Goal: Information Seeking & Learning: Learn about a topic

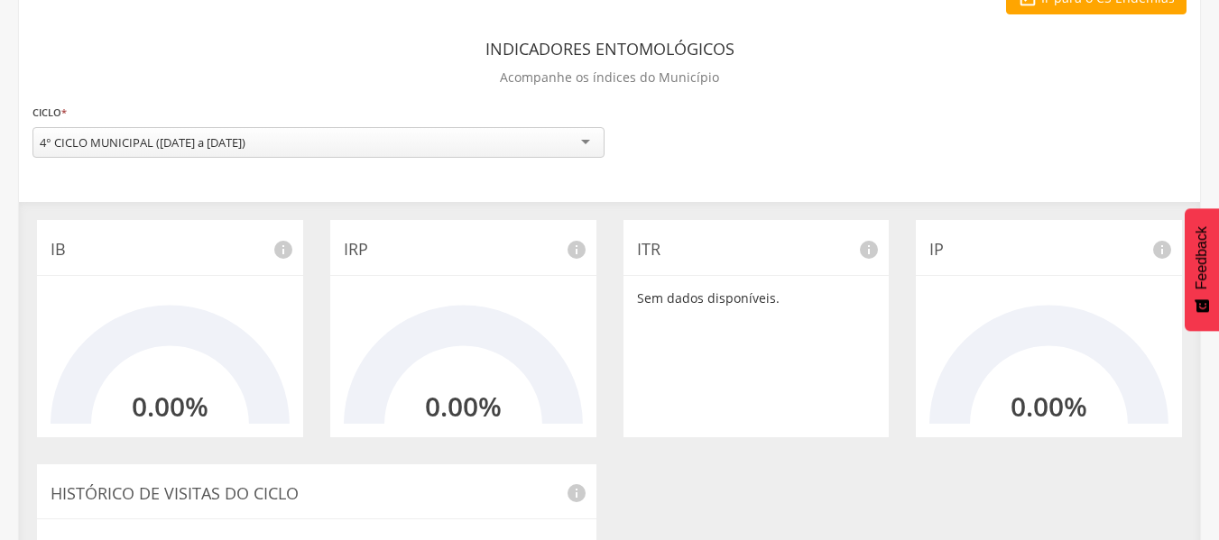
scroll to position [104, 0]
drag, startPoint x: 19, startPoint y: 0, endPoint x: 399, endPoint y: 71, distance: 386.4
click at [399, 71] on div "Indicadores Entomológicos Acompanhe os índices do Município" at bounding box center [609, 66] width 1154 height 67
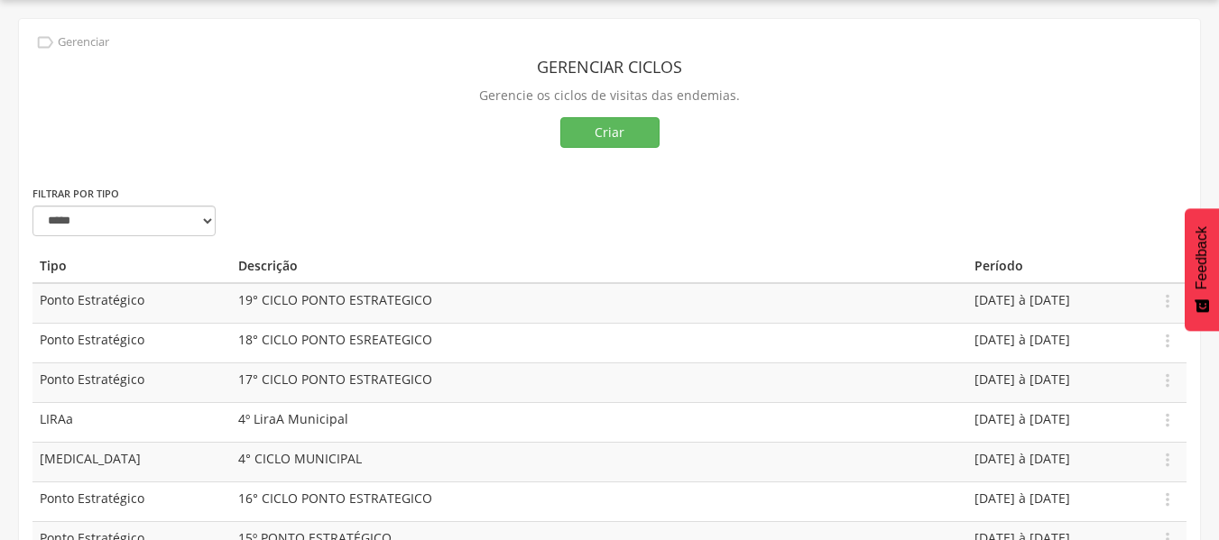
scroll to position [104, 0]
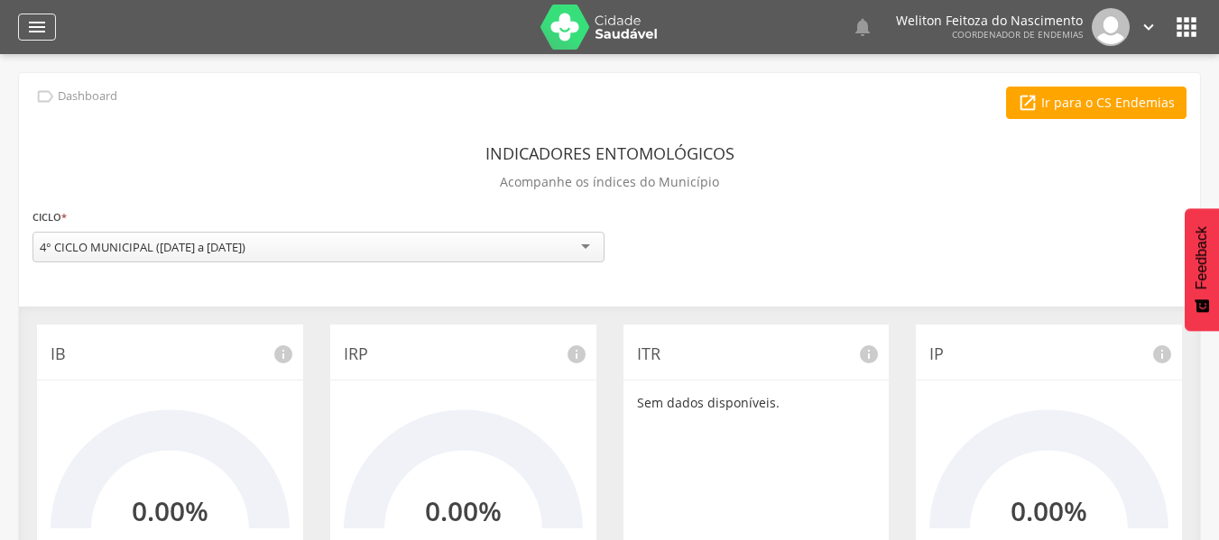
click at [35, 21] on icon "" at bounding box center [37, 27] width 22 height 22
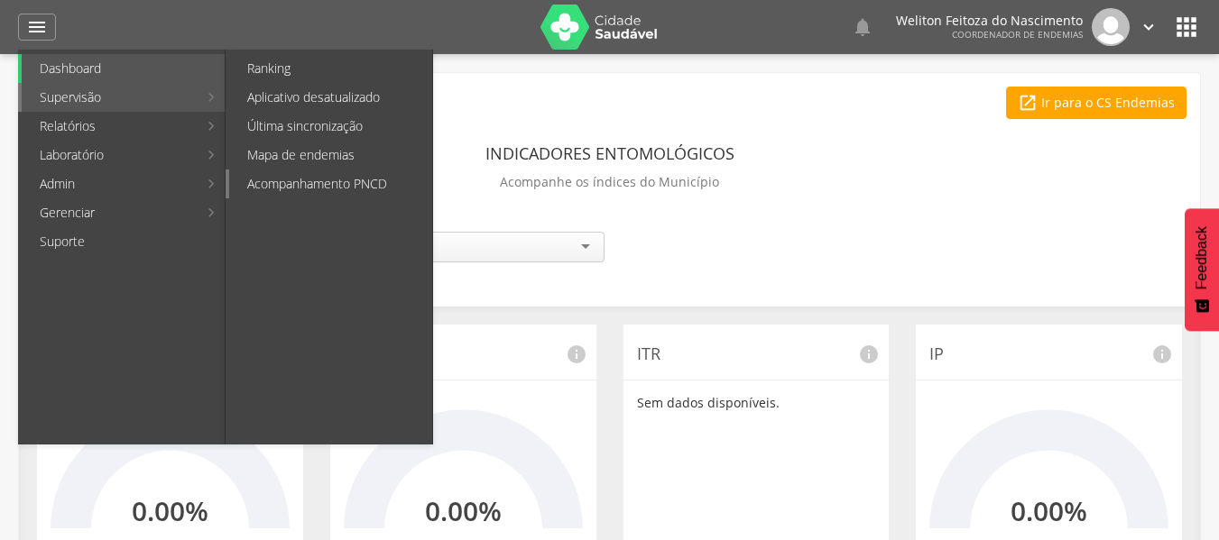
click at [313, 174] on link "Acompanhamento PNCD" at bounding box center [330, 184] width 203 height 29
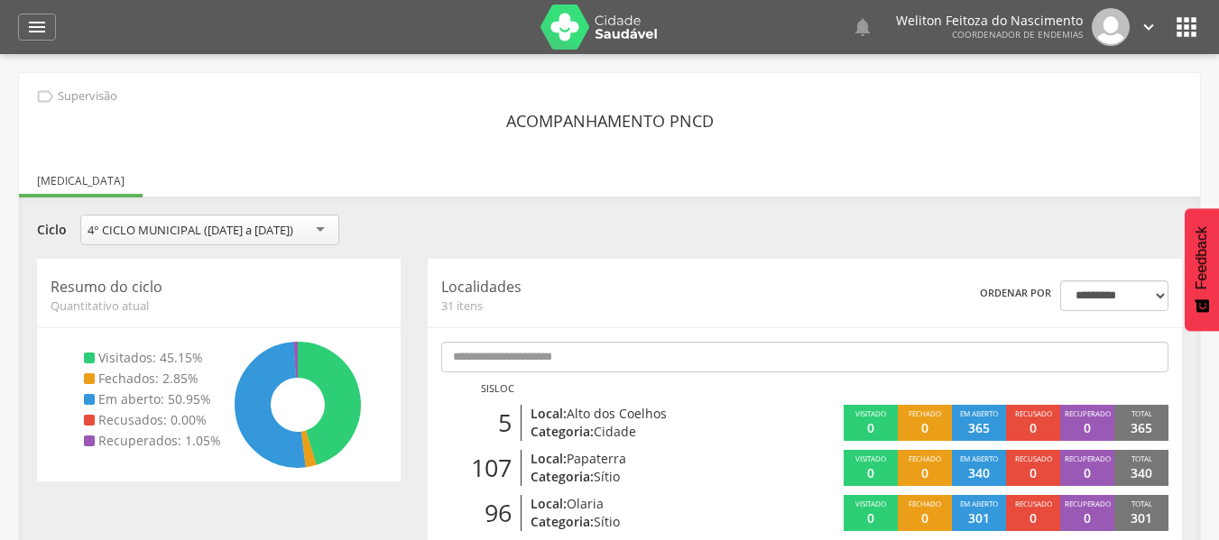
click at [313, 174] on ul "[MEDICAL_DATA]" at bounding box center [609, 180] width 1181 height 15
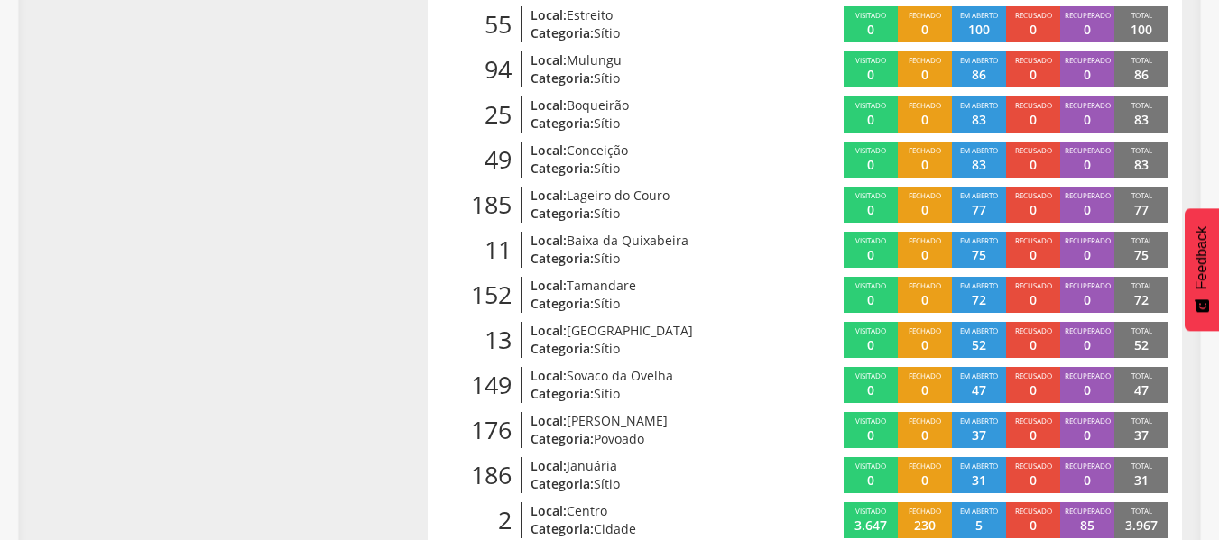
scroll to position [1286, 0]
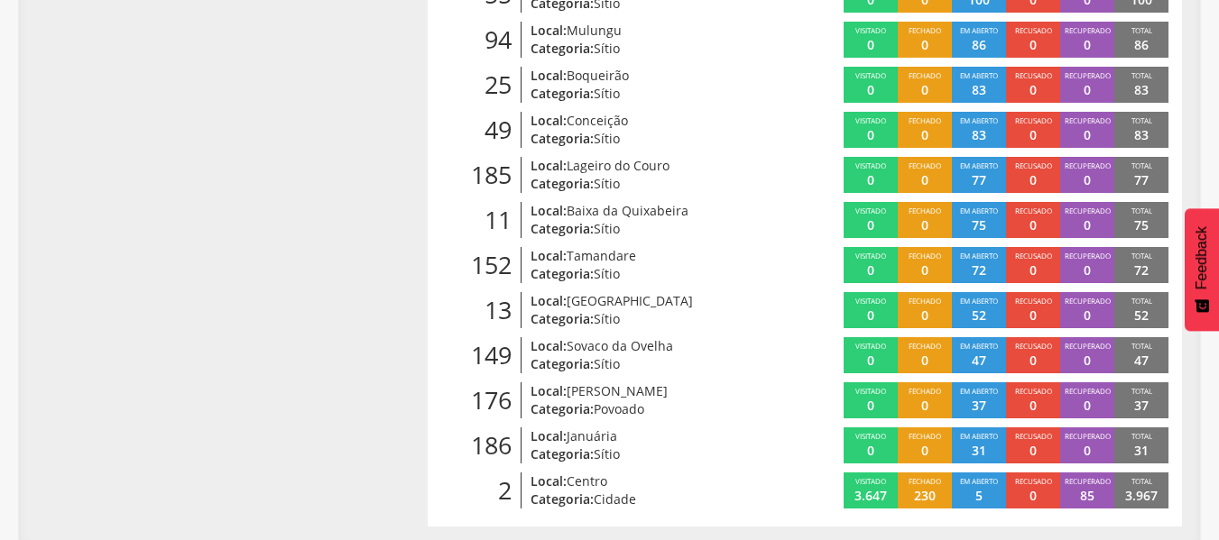
click at [695, 493] on p "Categoria: Cidade" at bounding box center [649, 500] width 239 height 18
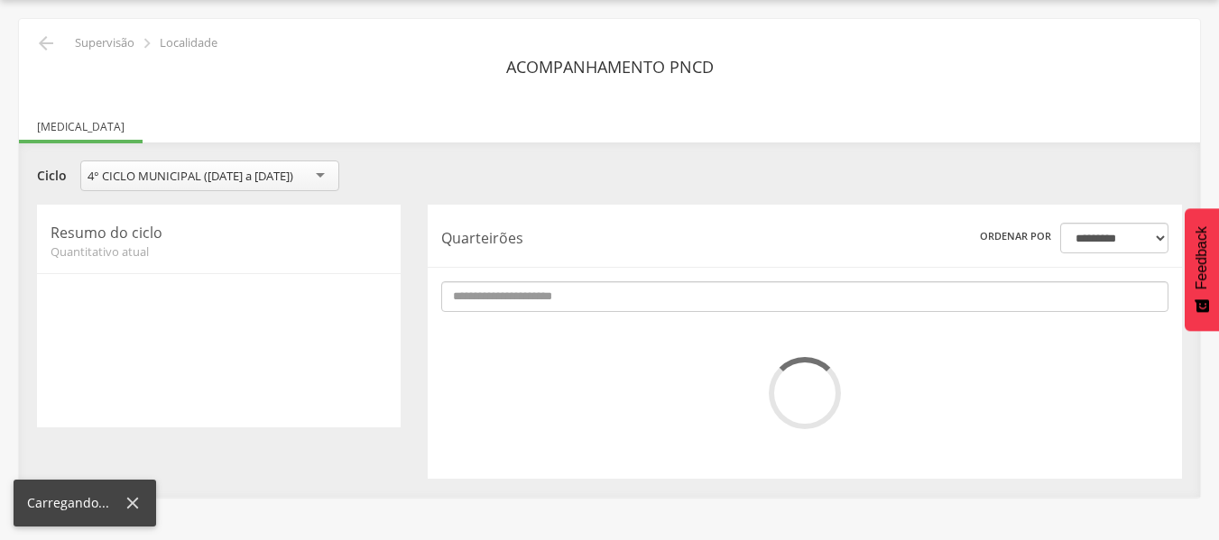
click at [695, 493] on div "**********" at bounding box center [609, 329] width 1181 height 336
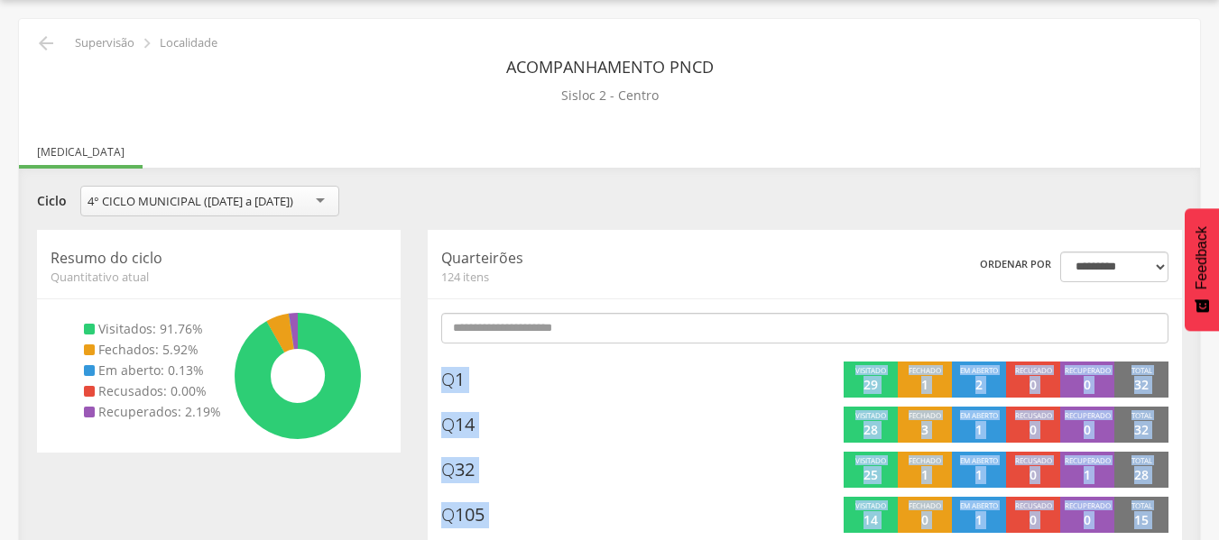
scroll to position [1286, 0]
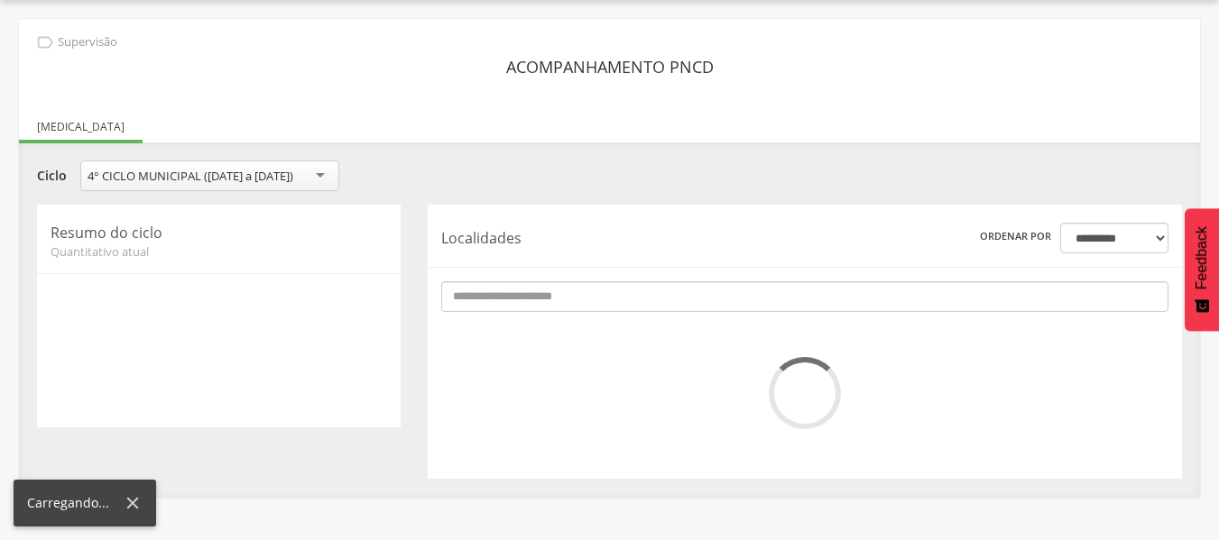
scroll to position [54, 0]
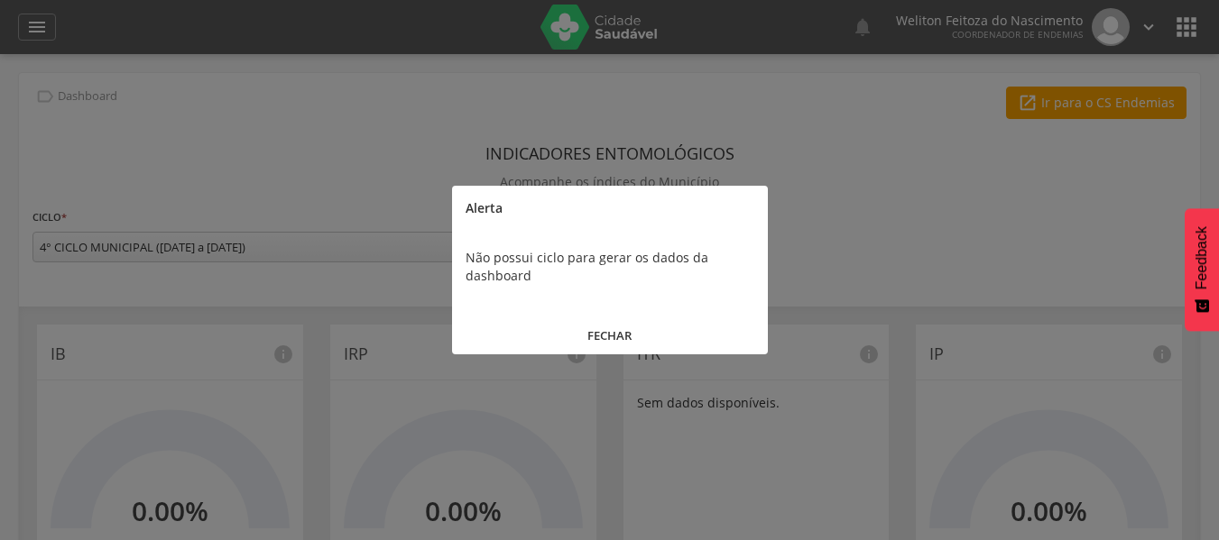
click at [375, 170] on div at bounding box center [609, 270] width 1219 height 540
click at [608, 330] on button "FECHAR" at bounding box center [610, 336] width 316 height 39
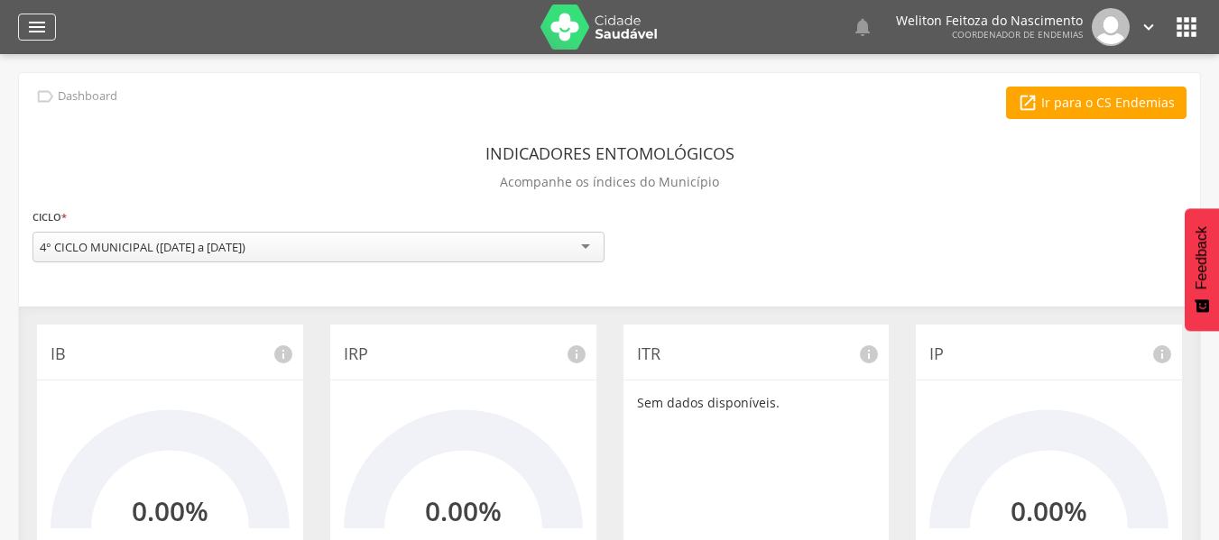
click at [32, 23] on icon "" at bounding box center [37, 27] width 22 height 22
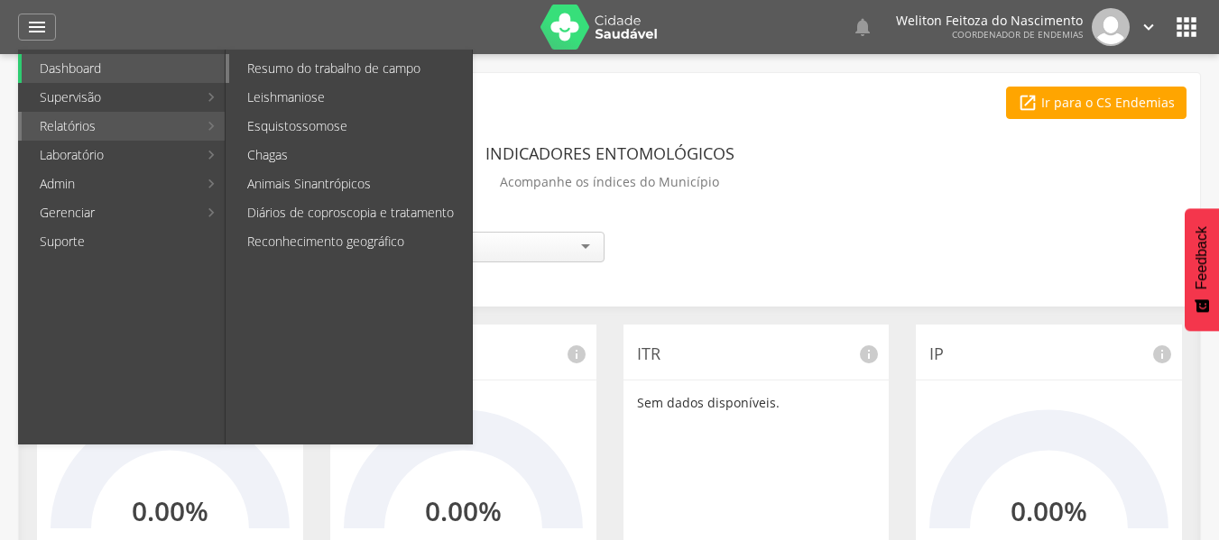
click at [361, 76] on link "Resumo do trabalho de campo" at bounding box center [350, 68] width 243 height 29
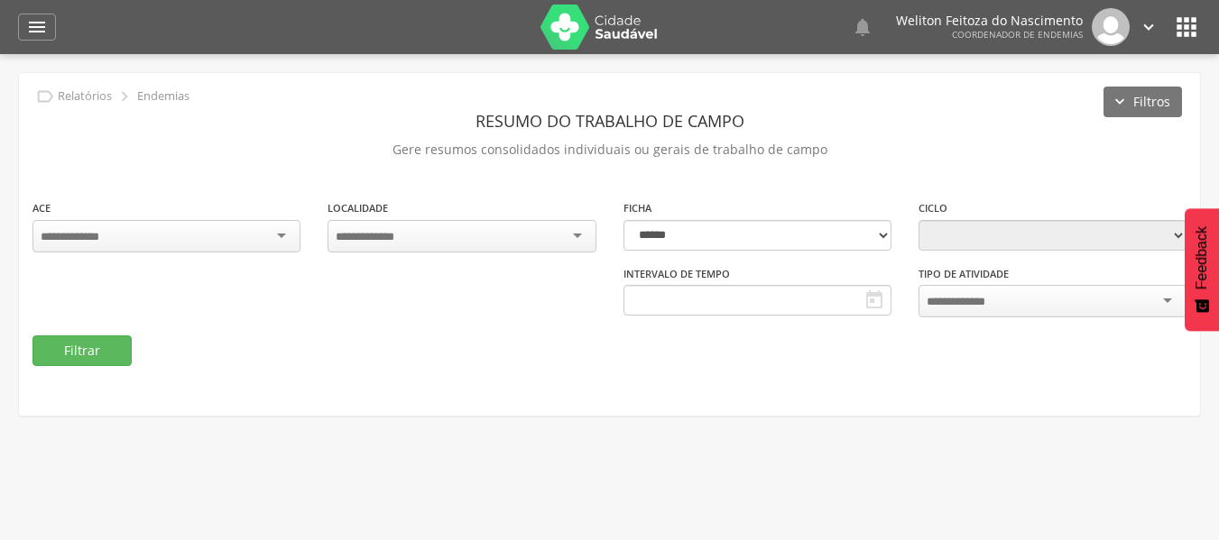
type input "**********"
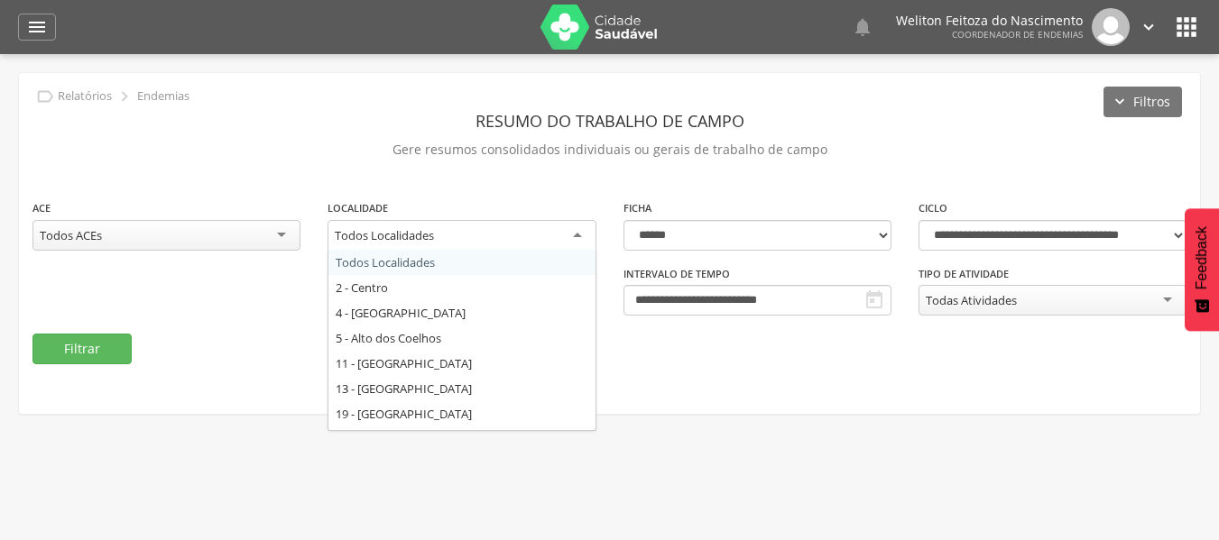
click at [574, 231] on div "Todos Localidades" at bounding box center [461, 236] width 268 height 32
click at [728, 396] on div "**********" at bounding box center [609, 243] width 1181 height 341
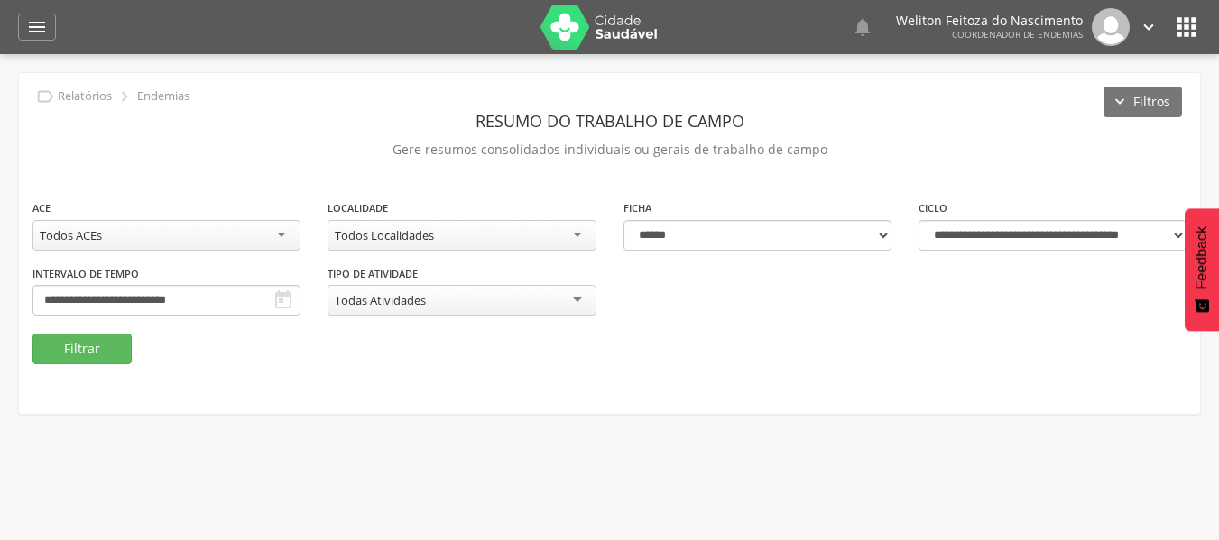
click at [989, 109] on header "Resumo do Trabalho de Campo" at bounding box center [609, 121] width 1154 height 32
